Goal: Task Accomplishment & Management: Manage account settings

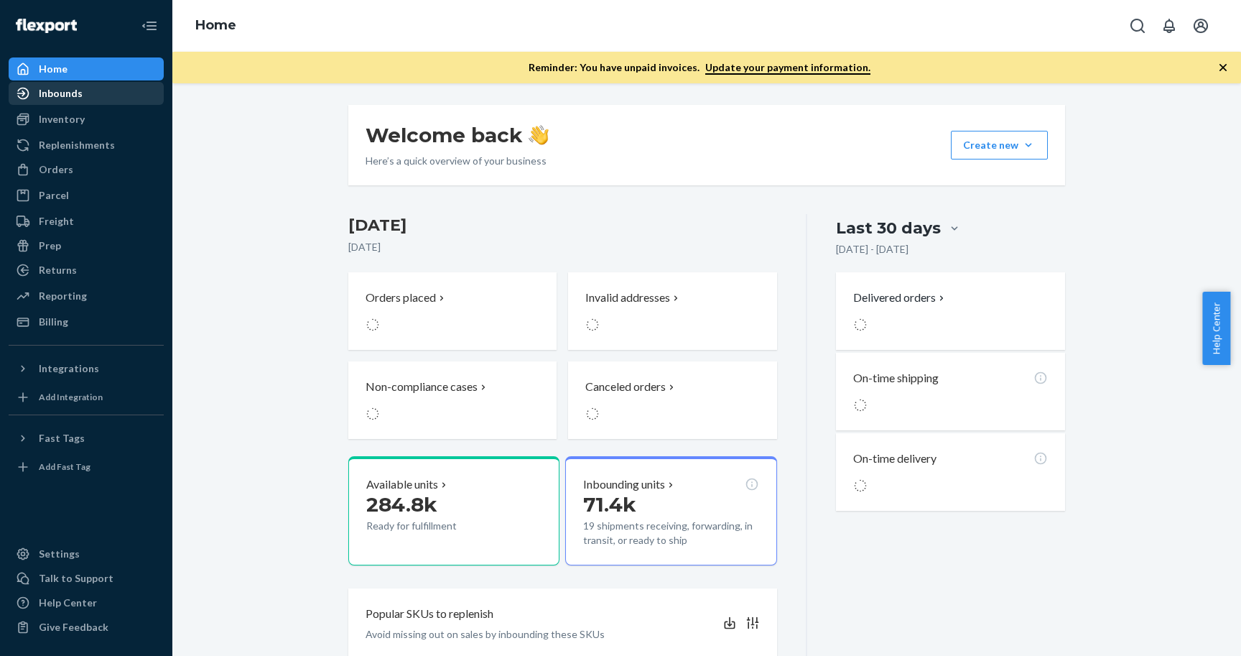
click at [99, 91] on div "Inbounds" at bounding box center [86, 93] width 152 height 20
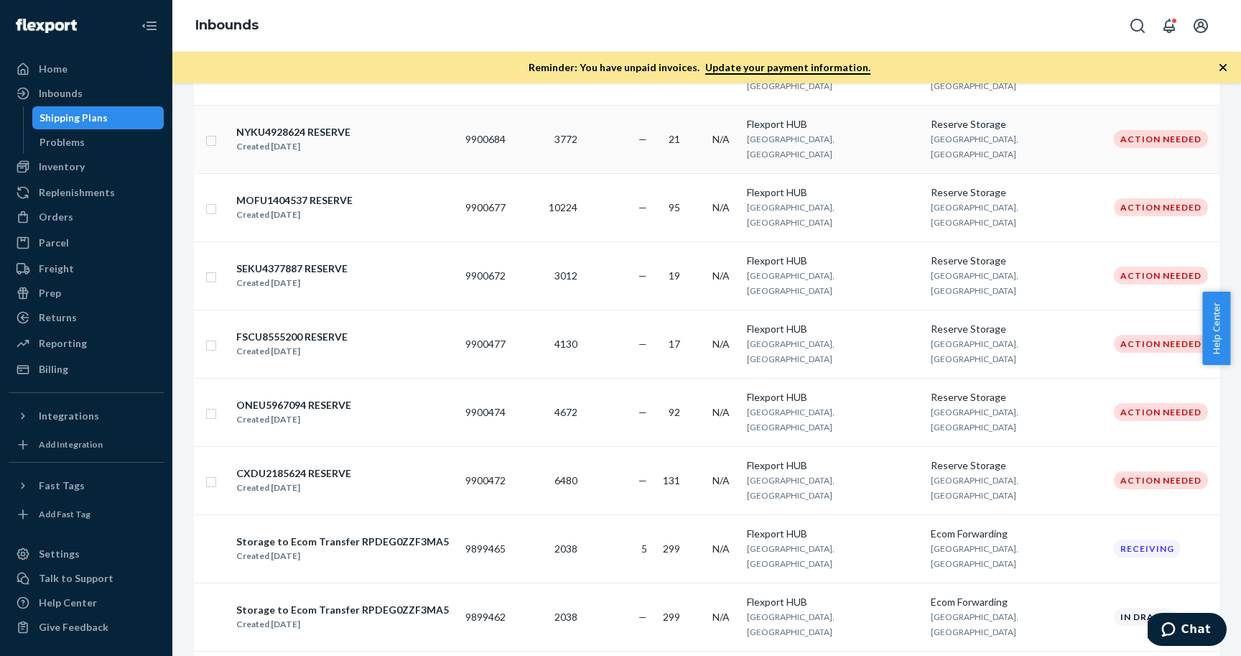
scroll to position [515, 0]
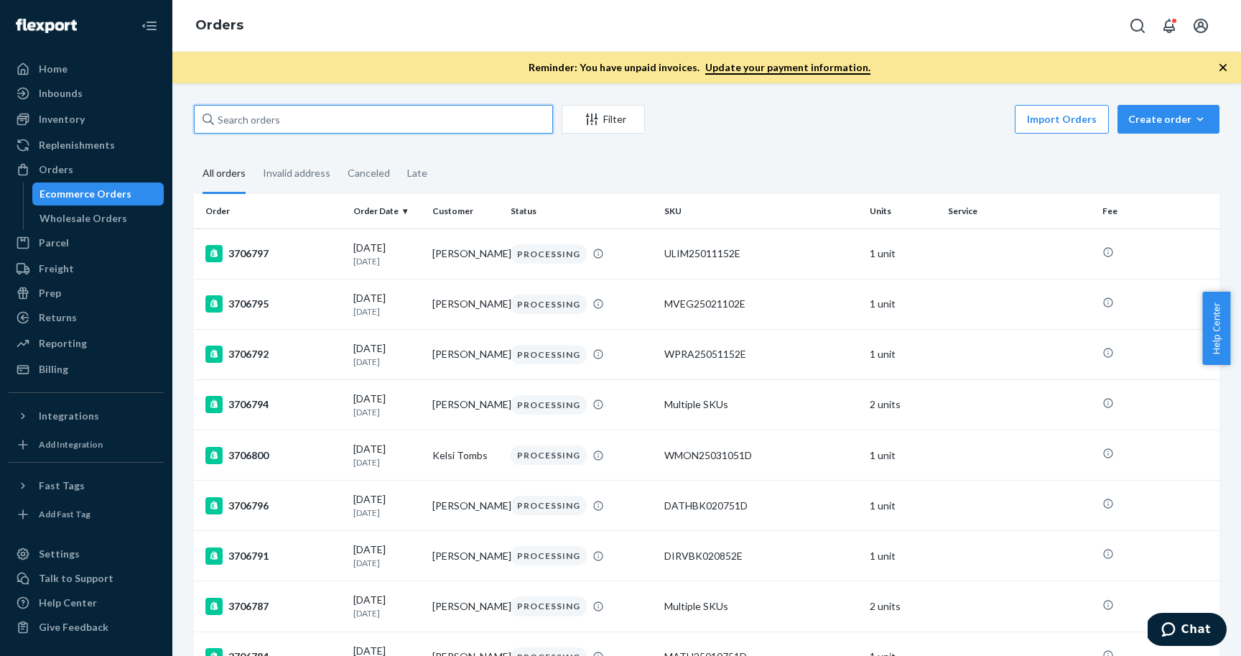
click at [374, 126] on input "text" at bounding box center [373, 119] width 359 height 29
paste input "3706845"
type input "3706845"
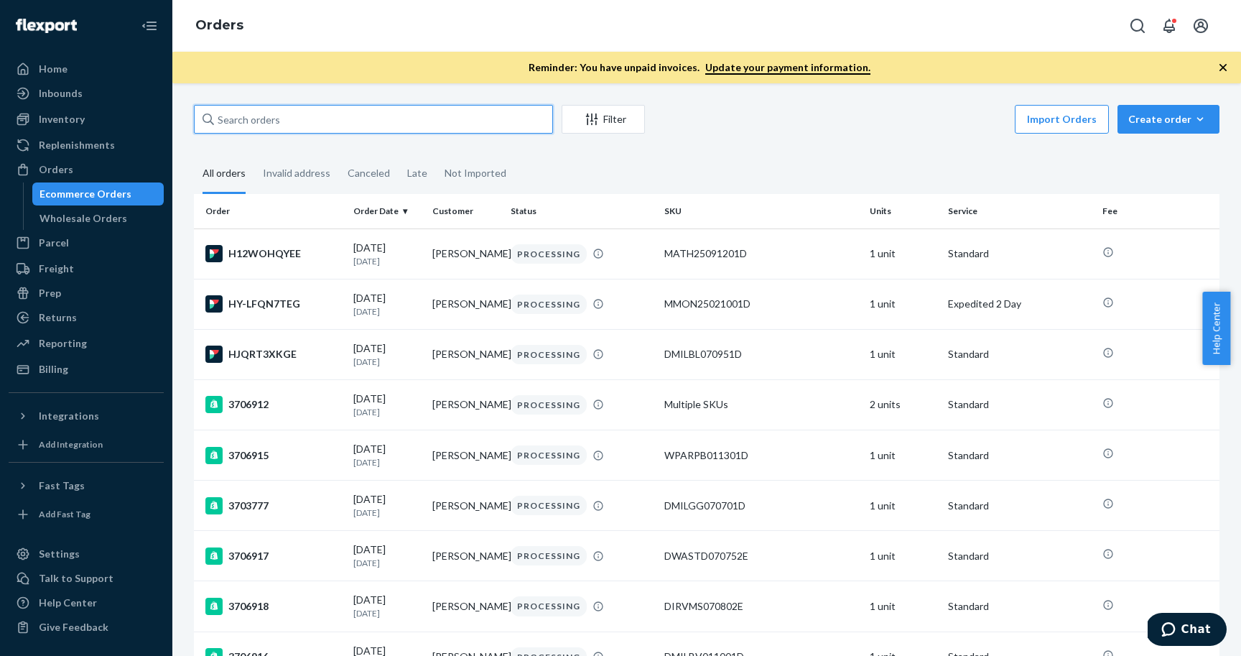
click at [282, 117] on input "text" at bounding box center [373, 119] width 359 height 29
paste input "3706841"
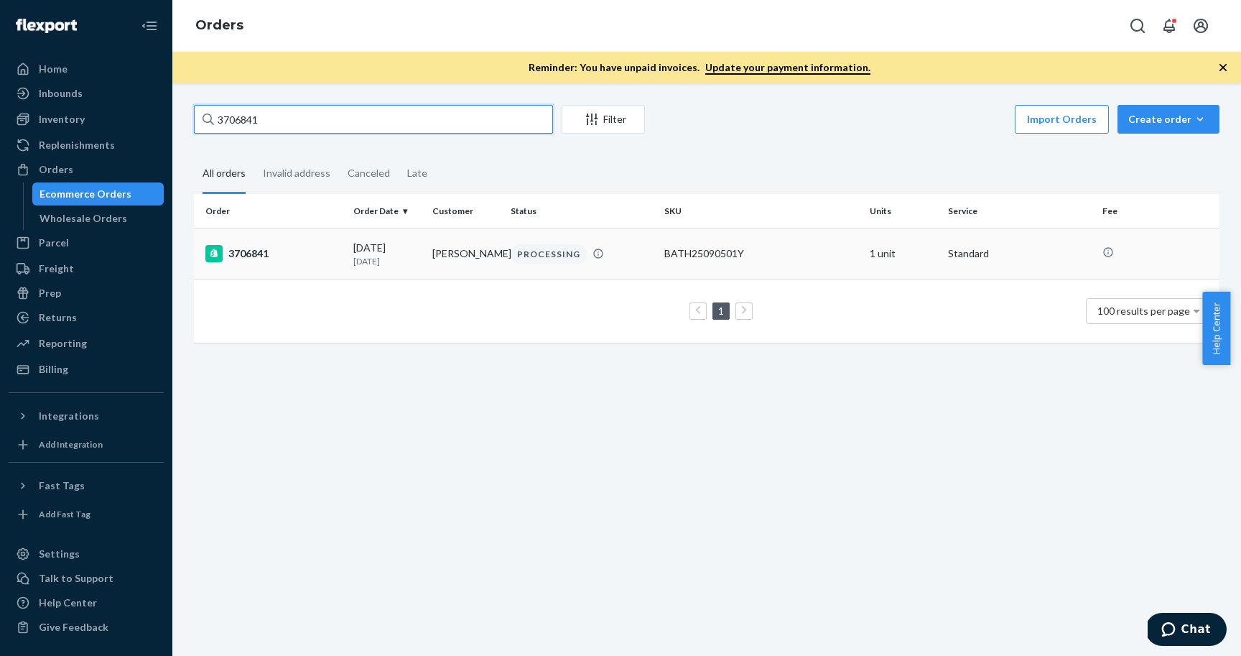
type input "3706841"
click at [366, 260] on p "[DATE]" at bounding box center [386, 261] width 67 height 12
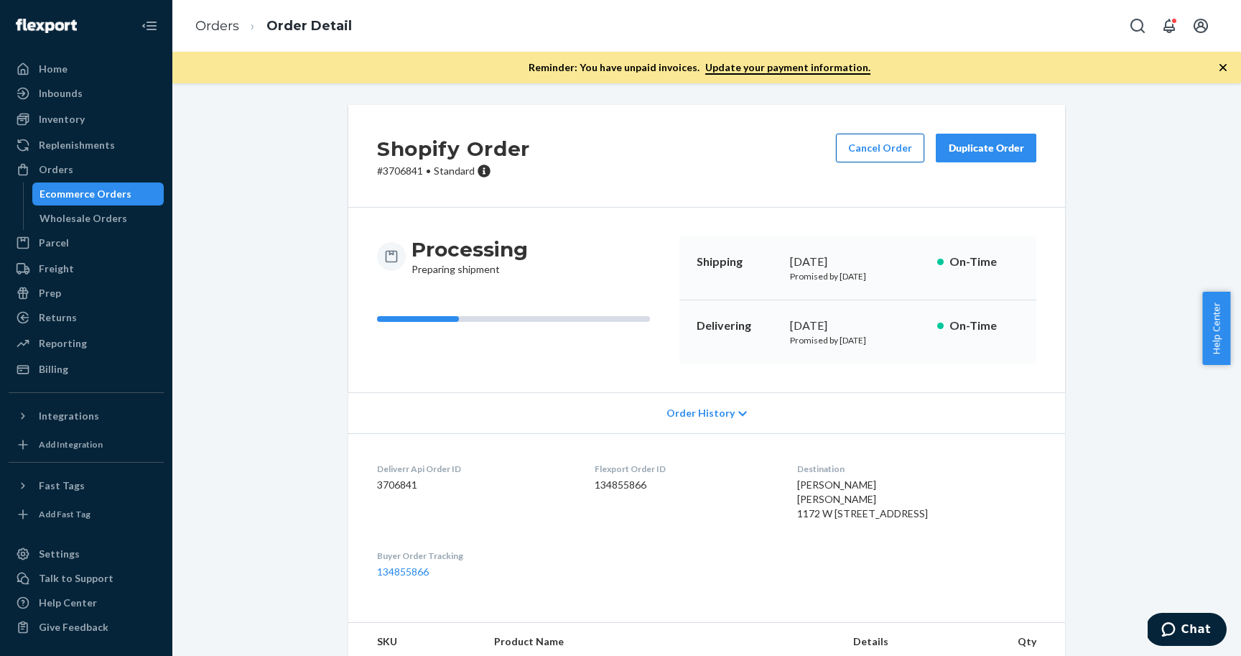
click at [860, 147] on button "Cancel Order" at bounding box center [880, 148] width 88 height 29
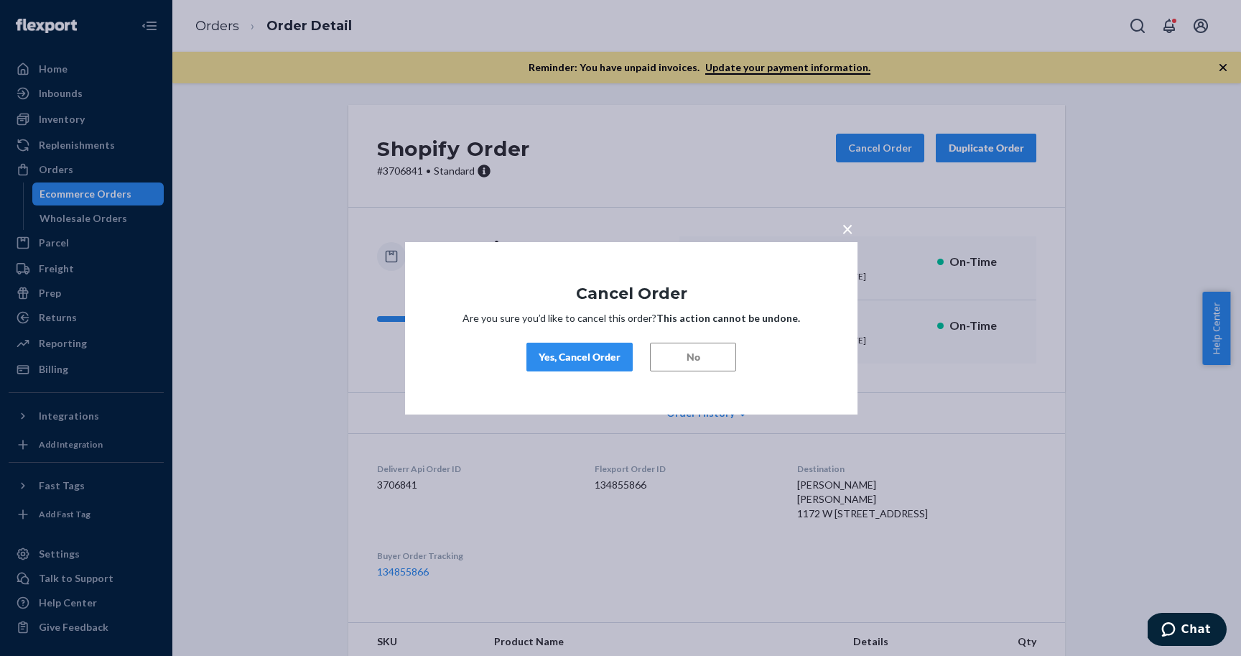
click at [570, 356] on div "Yes, Cancel Order" at bounding box center [580, 357] width 82 height 14
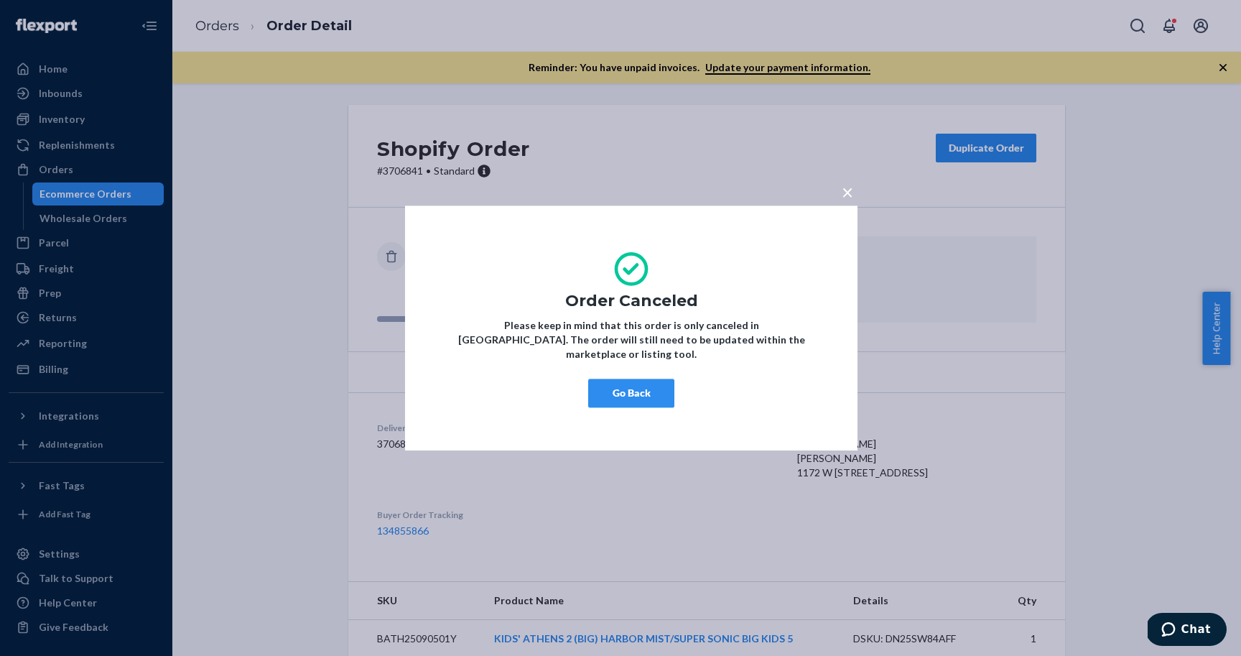
click at [632, 392] on button "Go Back" at bounding box center [631, 393] width 86 height 29
